Goal: Understand process/instructions

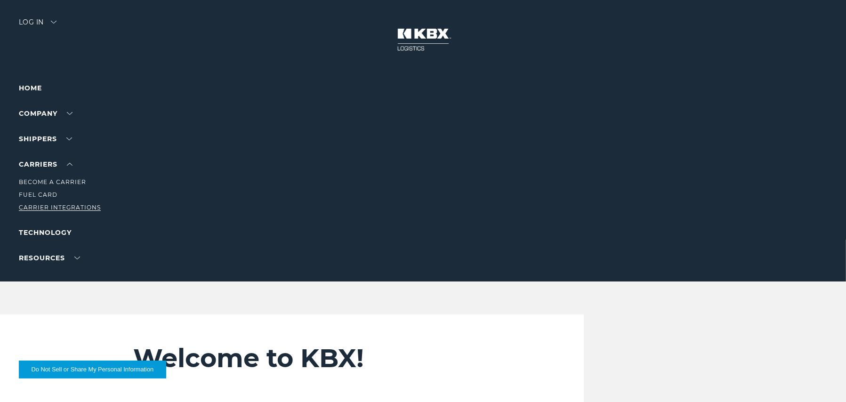
click at [49, 206] on link "Carrier Integrations" at bounding box center [60, 207] width 82 height 7
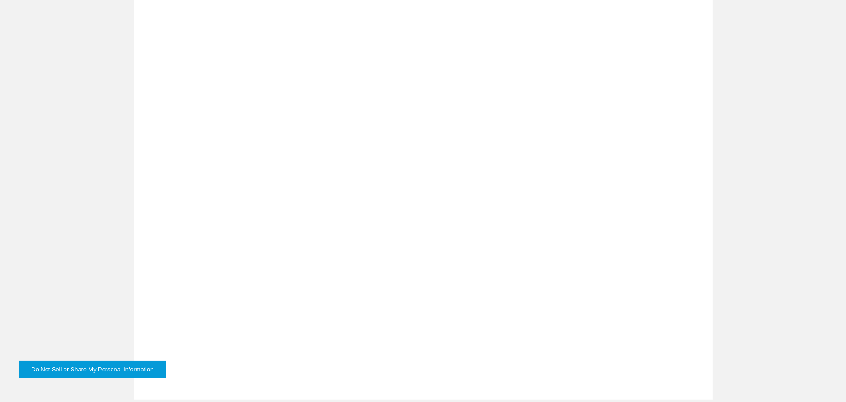
scroll to position [706, 0]
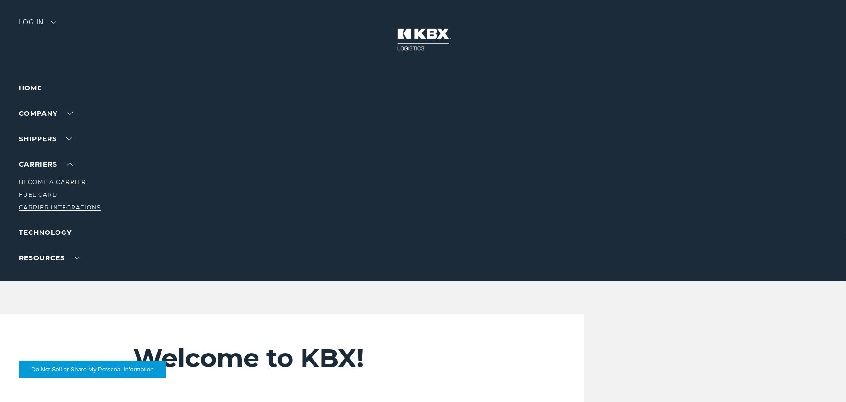
click at [51, 207] on link "Carrier Integrations" at bounding box center [60, 207] width 82 height 7
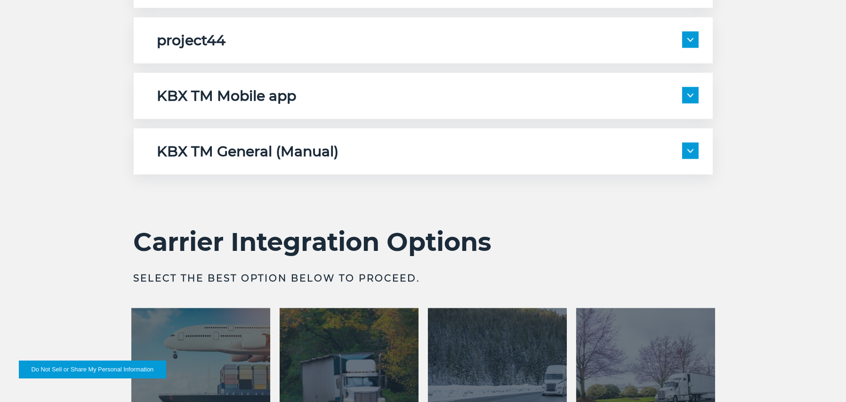
scroll to position [1506, 0]
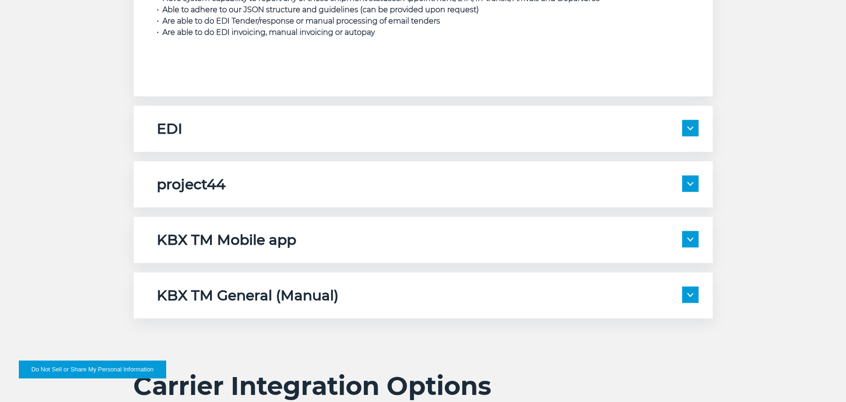
click at [621, 184] on div "project44" at bounding box center [427, 185] width 541 height 18
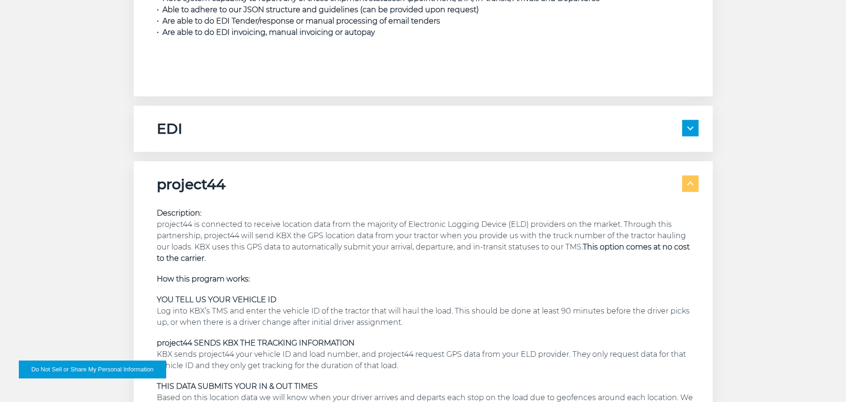
click at [621, 184] on div "project44" at bounding box center [427, 185] width 541 height 18
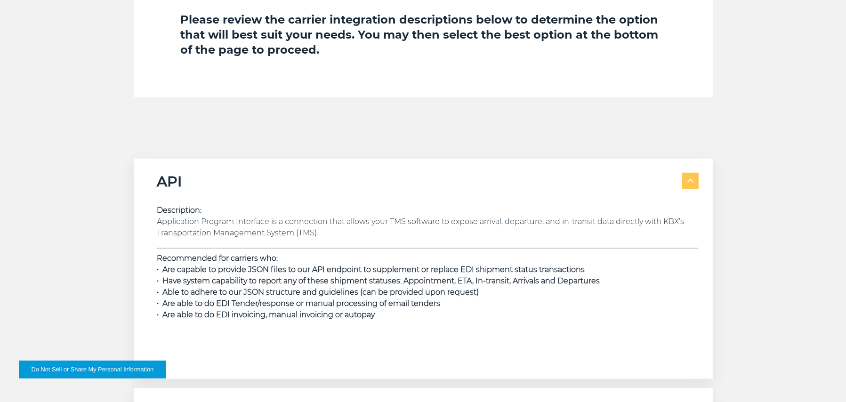
scroll to position [1318, 0]
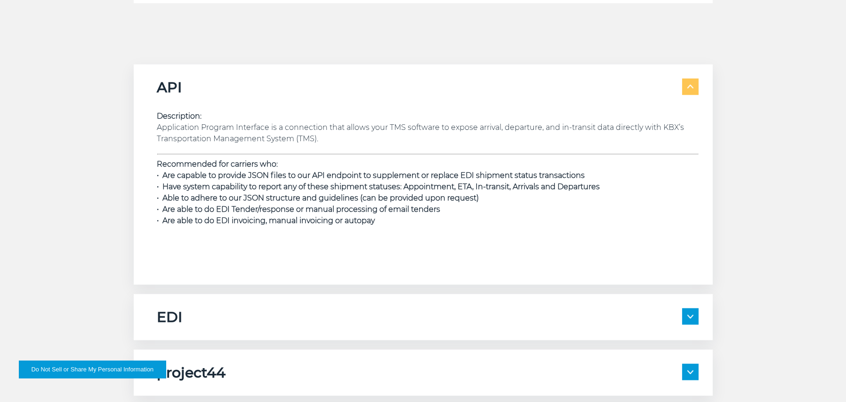
click at [689, 312] on span at bounding box center [690, 316] width 16 height 16
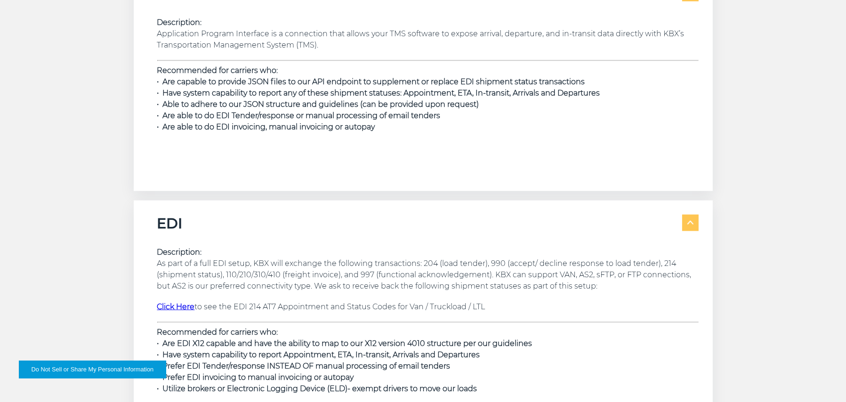
scroll to position [1412, 0]
drag, startPoint x: 159, startPoint y: 66, endPoint x: 285, endPoint y: 70, distance: 126.2
click at [285, 70] on p "Recommended for carriers who: • Are capable to provide JSON files to our API en…" at bounding box center [427, 98] width 541 height 68
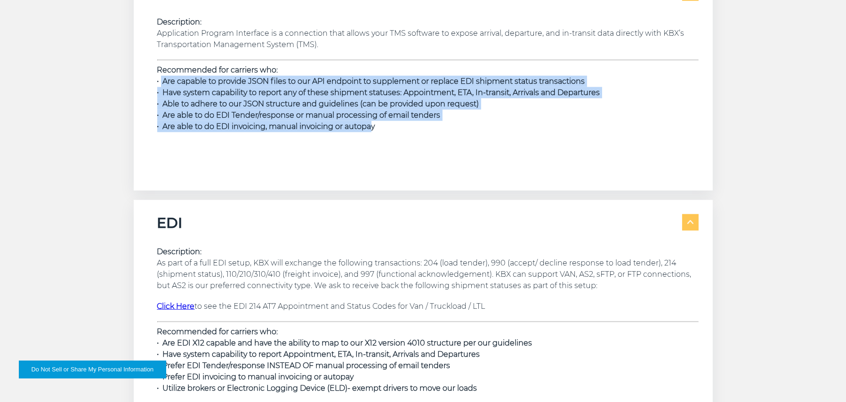
drag, startPoint x: 161, startPoint y: 79, endPoint x: 372, endPoint y: 123, distance: 216.0
click at [372, 123] on strong "• Are capable to provide JSON files to our API endpoint to supplement or replac…" at bounding box center [378, 104] width 443 height 54
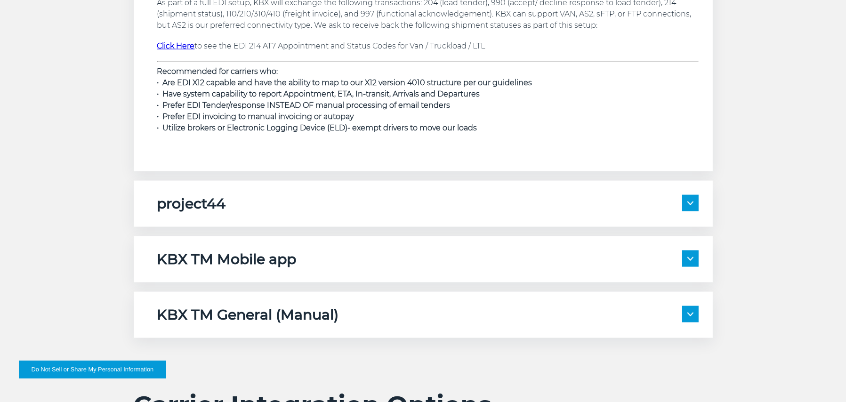
scroll to position [1695, 0]
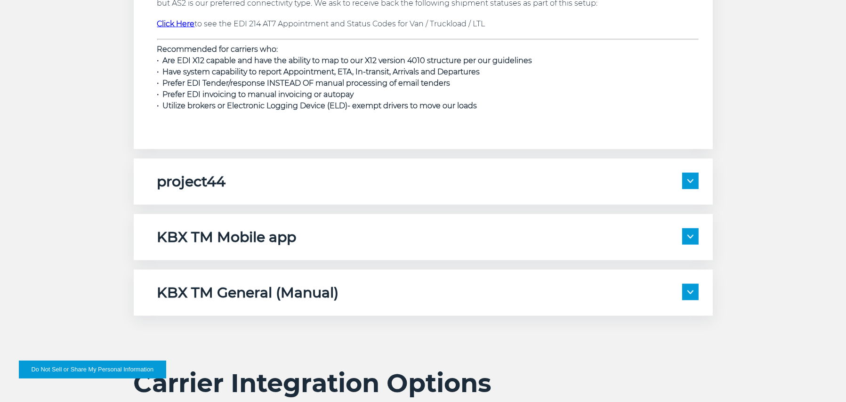
click at [691, 177] on span at bounding box center [690, 181] width 16 height 16
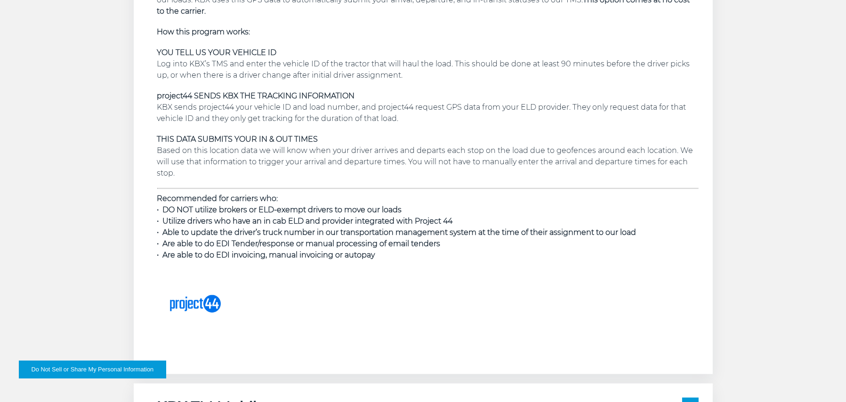
scroll to position [2118, 0]
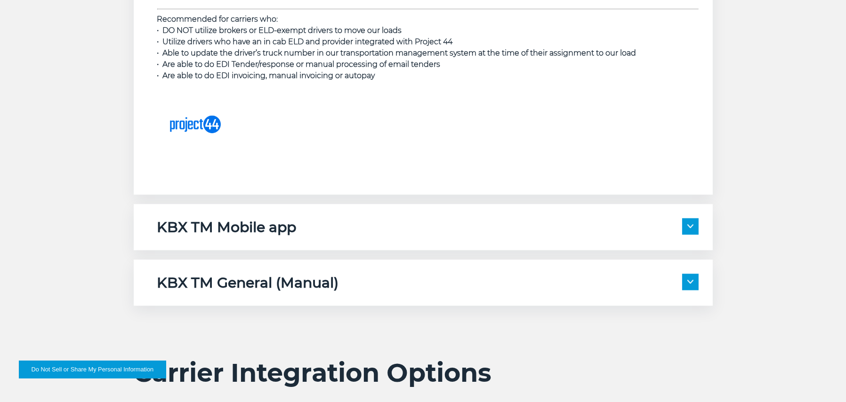
click at [693, 232] on span at bounding box center [690, 226] width 16 height 16
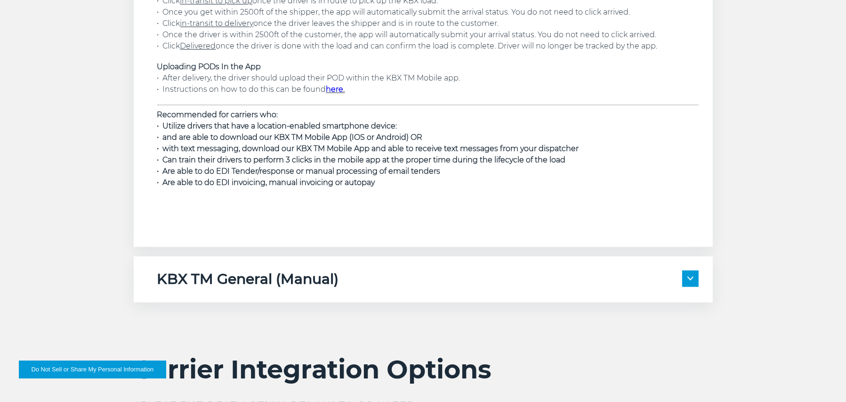
scroll to position [2542, 0]
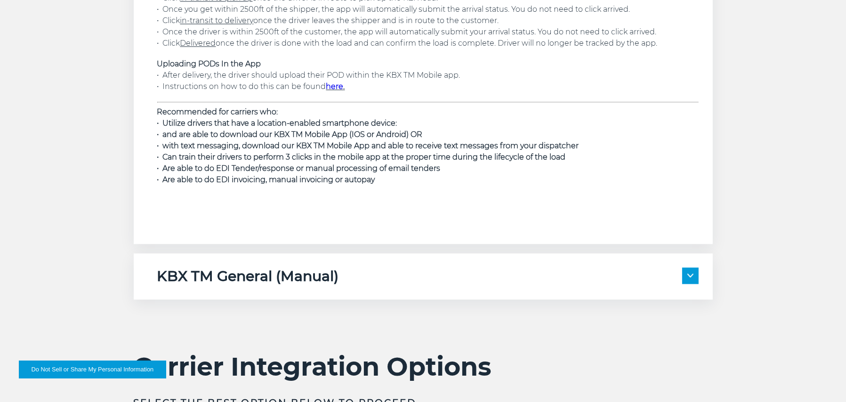
click at [695, 273] on span at bounding box center [690, 275] width 16 height 16
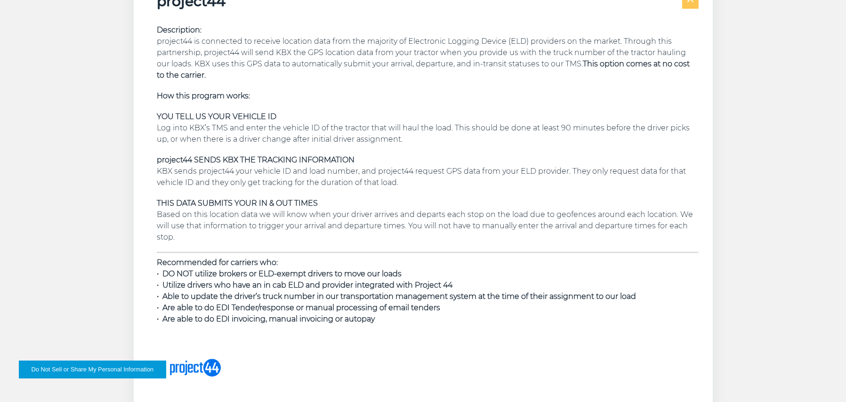
scroll to position [1836, 0]
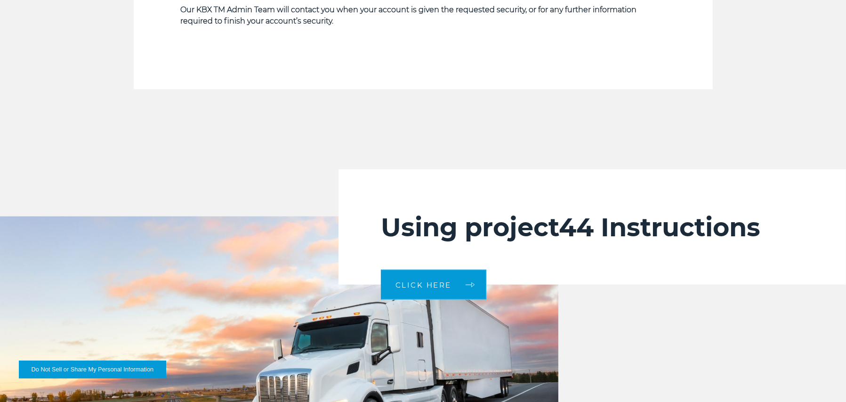
scroll to position [1977, 0]
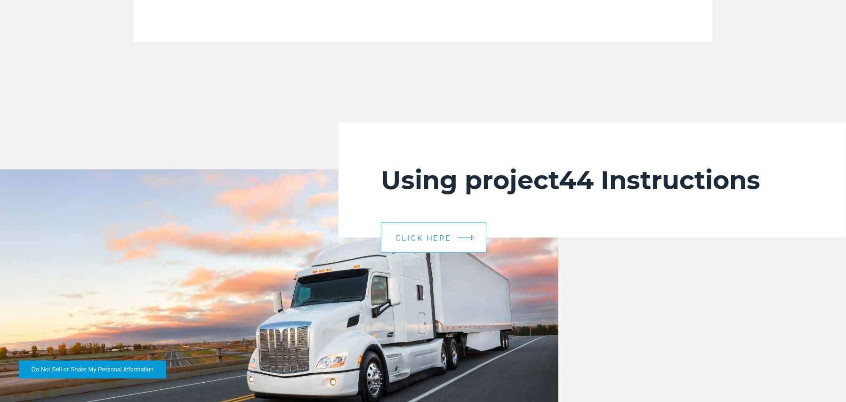
click at [431, 236] on span "CLICK HERE" at bounding box center [423, 237] width 56 height 7
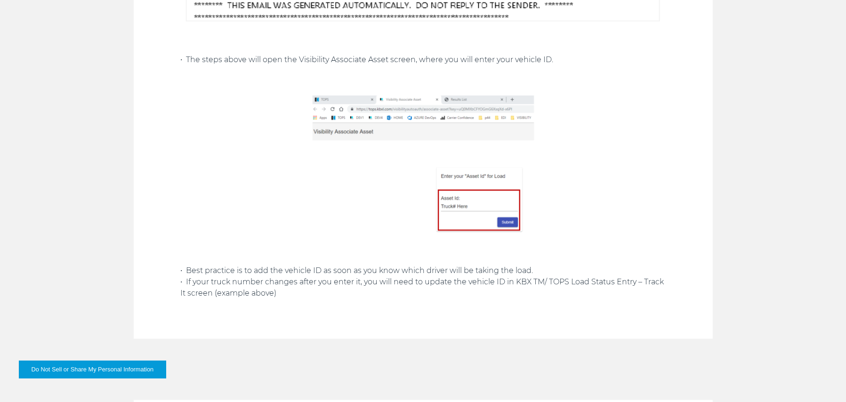
scroll to position [1318, 0]
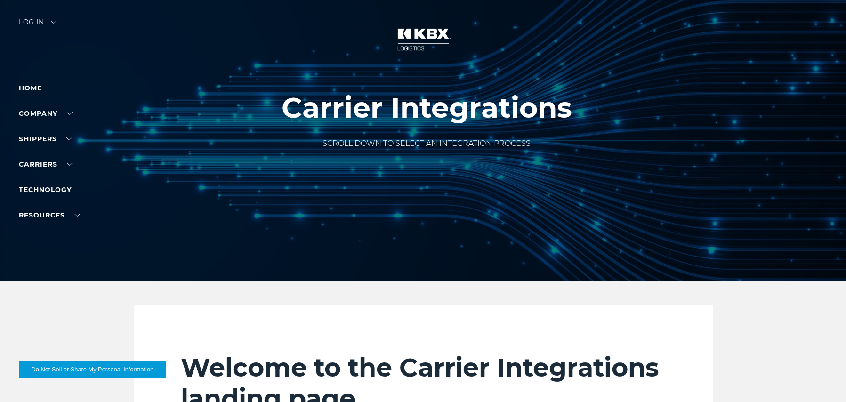
scroll to position [706, 0]
